Goal: Task Accomplishment & Management: Use online tool/utility

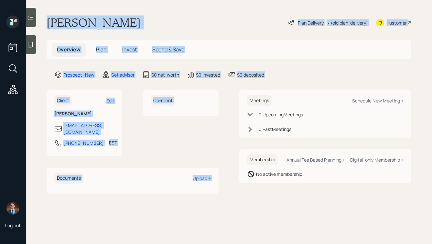
drag, startPoint x: 275, startPoint y: 82, endPoint x: 110, endPoint y: -16, distance: 191.4
click at [110, 0] on html "Log out [PERSON_NAME] Plan Delivery • (old plan-delivery) Kustomer Overview Pla…" at bounding box center [216, 122] width 432 height 244
click at [110, 27] on h1 "[PERSON_NAME]" at bounding box center [94, 23] width 94 height 14
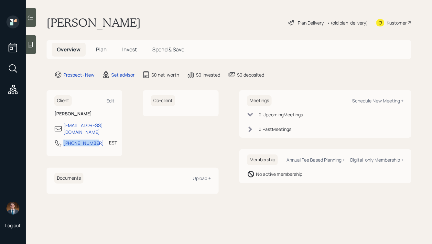
drag, startPoint x: 95, startPoint y: 137, endPoint x: 59, endPoint y: 137, distance: 35.6
click at [59, 140] on div "[PHONE_NUMBER] EST Currently 11:43 AM" at bounding box center [84, 146] width 60 height 12
copy div "[PHONE_NUMBER]"
click at [374, 98] on div "Schedule New Meeting +" at bounding box center [378, 101] width 51 height 6
select select "round-robin"
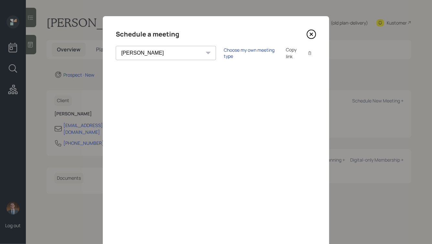
click at [224, 54] on div "Choose my own meeting type" at bounding box center [251, 53] width 54 height 12
